Goal: Information Seeking & Learning: Stay updated

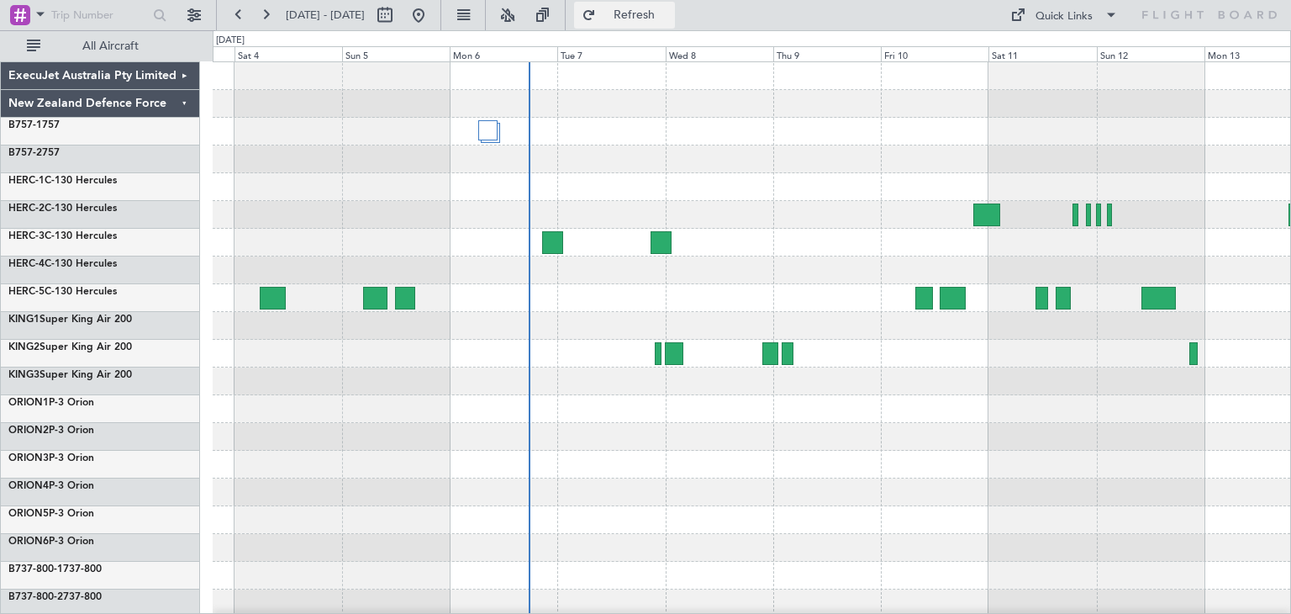
click at [662, 13] on span "Refresh" at bounding box center [634, 15] width 71 height 12
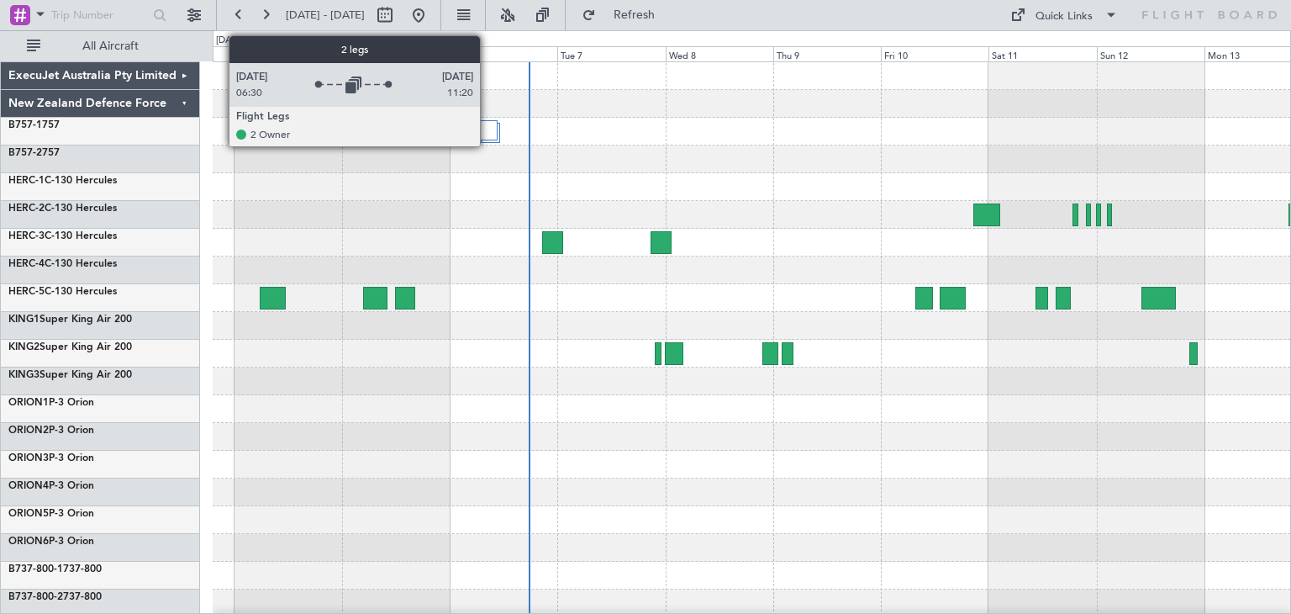
click at [488, 124] on div at bounding box center [487, 130] width 19 height 20
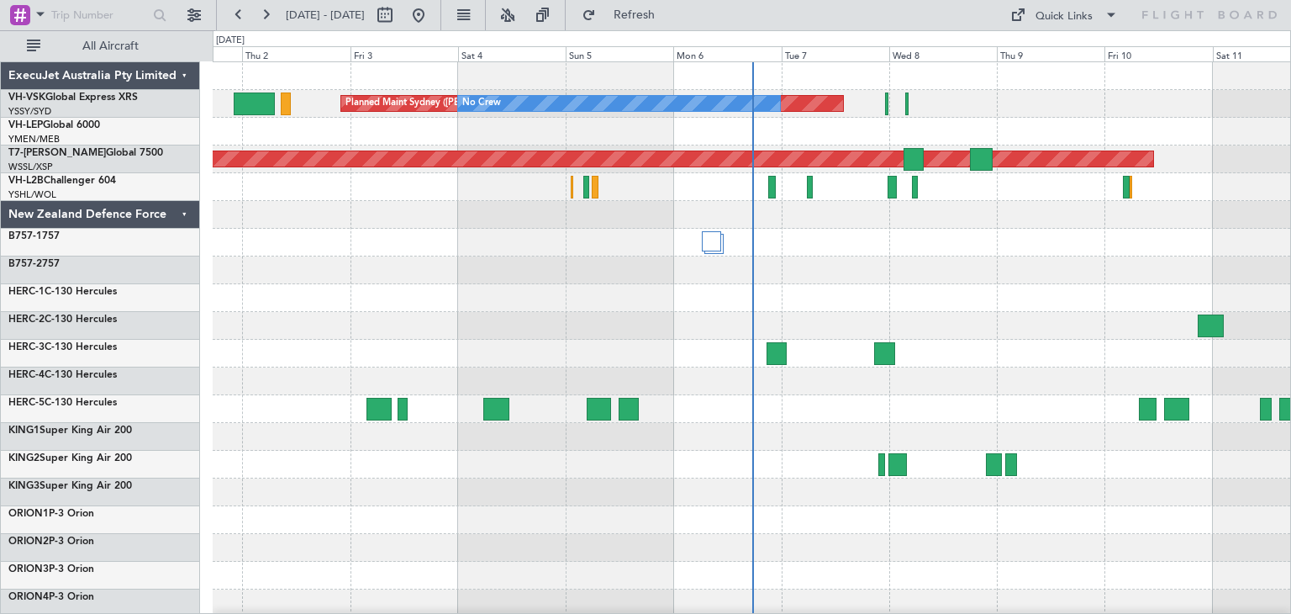
click at [182, 77] on div "ExecuJet Australia Pty Limited" at bounding box center [100, 76] width 199 height 28
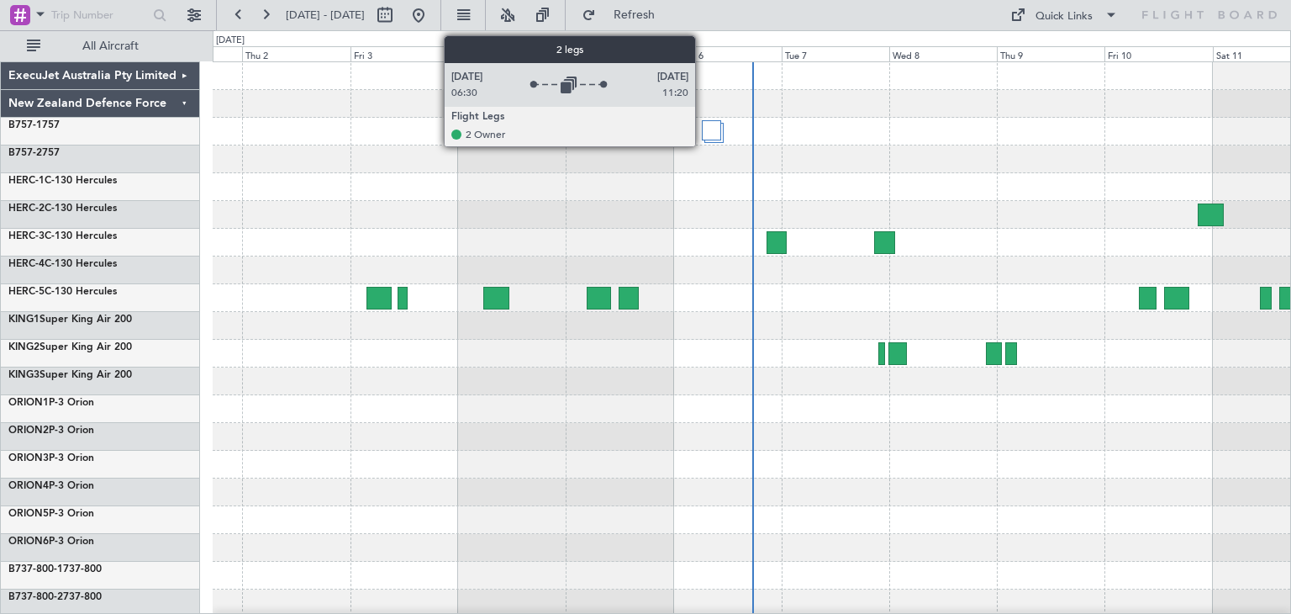
click at [703, 125] on div at bounding box center [711, 130] width 19 height 20
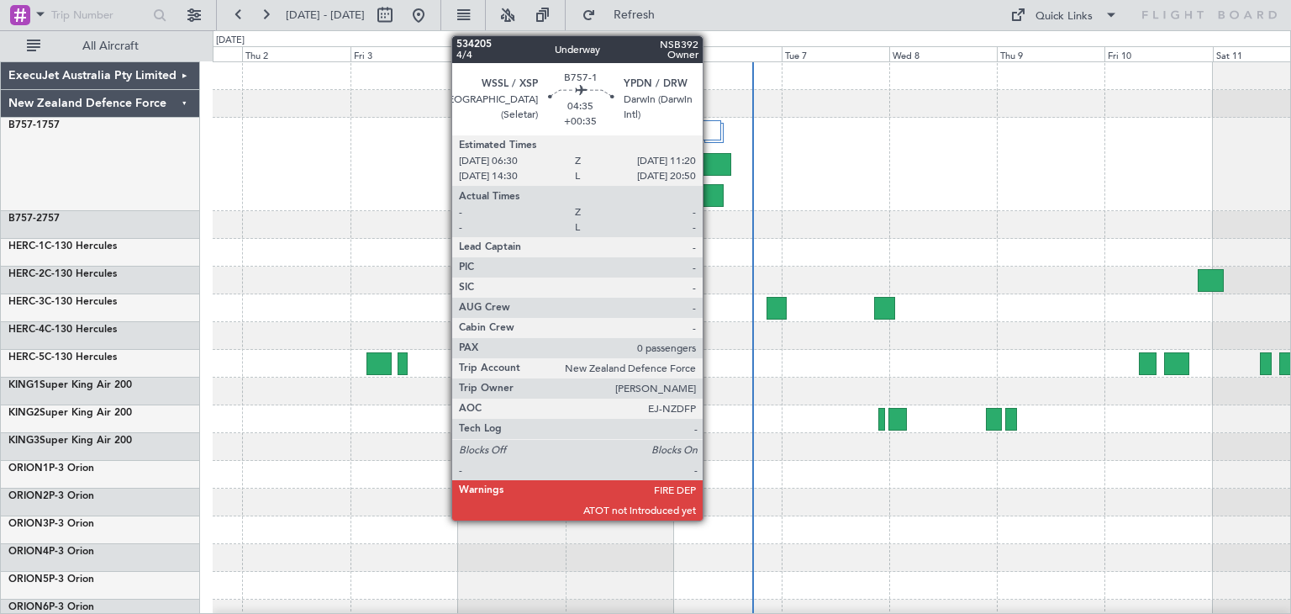
click at [710, 196] on div at bounding box center [713, 195] width 22 height 23
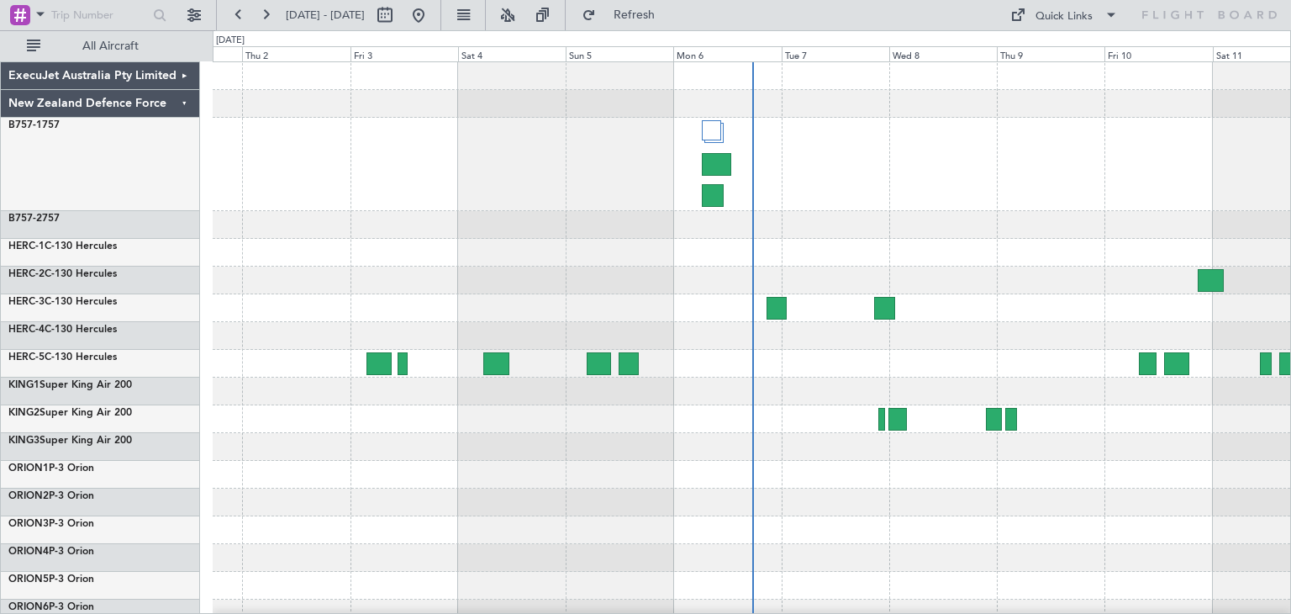
click at [185, 99] on div "New Zealand Defence Force" at bounding box center [100, 104] width 199 height 28
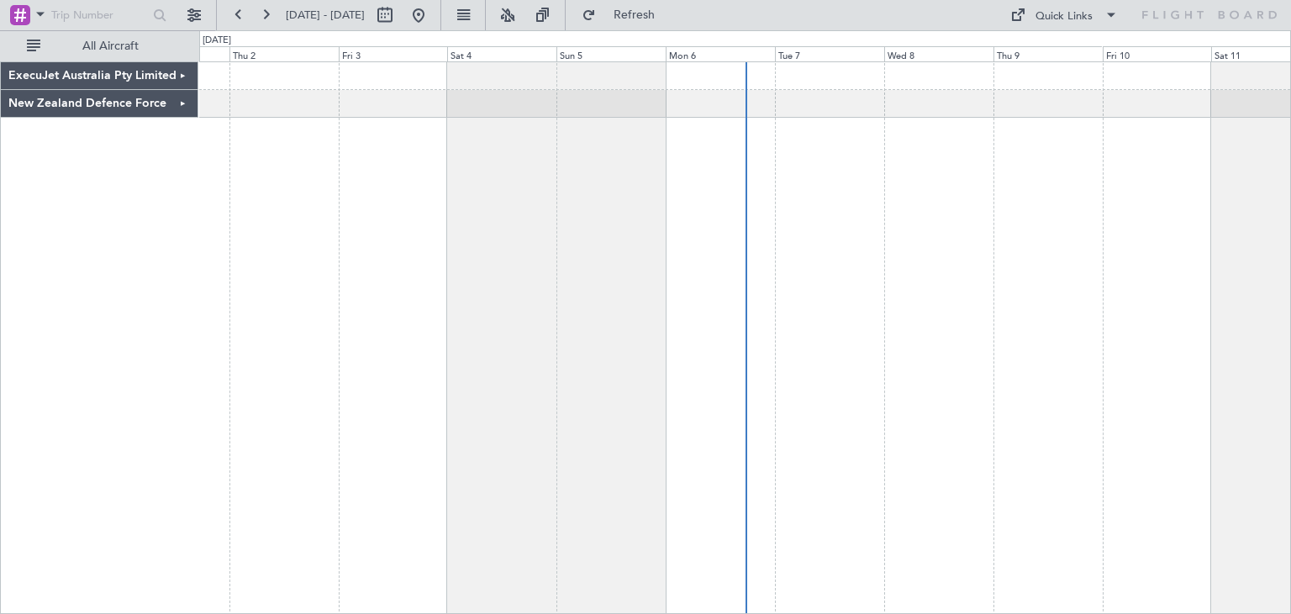
click at [181, 100] on div "New Zealand Defence Force" at bounding box center [100, 104] width 198 height 28
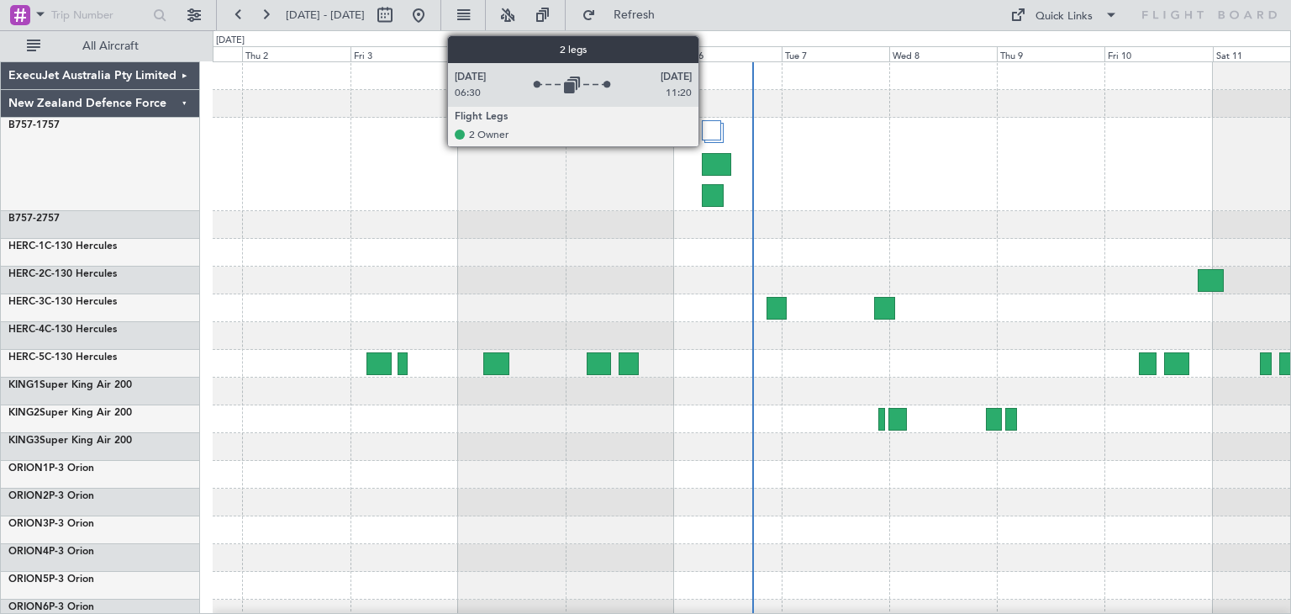
click at [706, 130] on div at bounding box center [711, 130] width 19 height 20
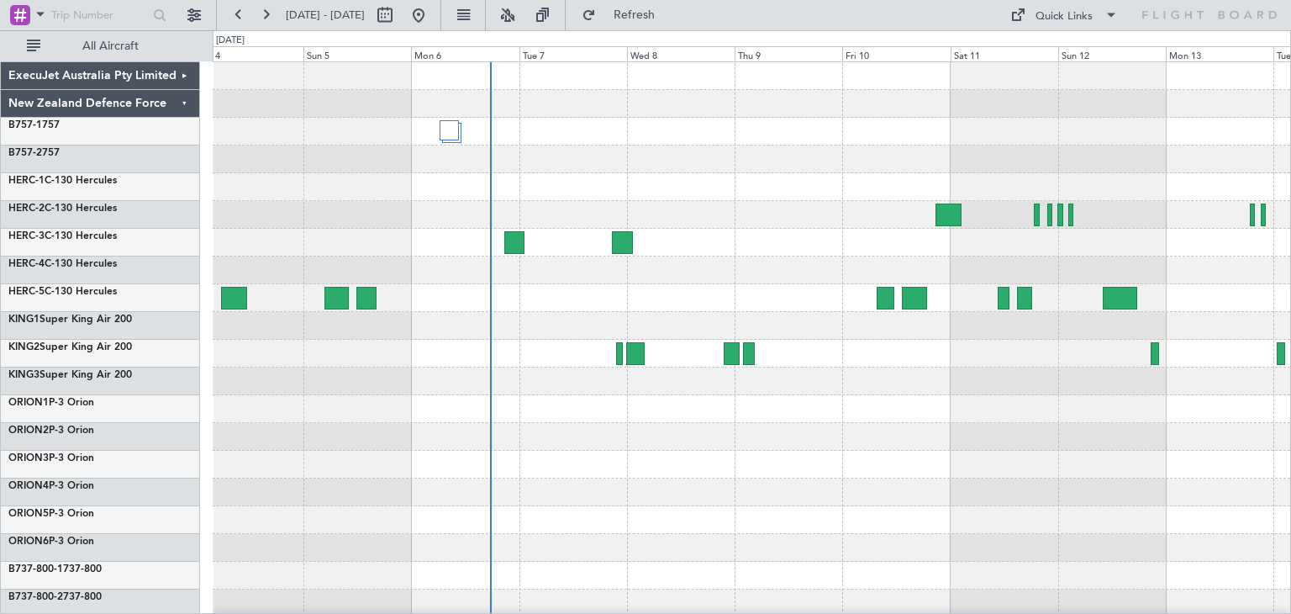
click at [555, 314] on div at bounding box center [752, 409] width 1078 height 694
